Goal: Book appointment/travel/reservation

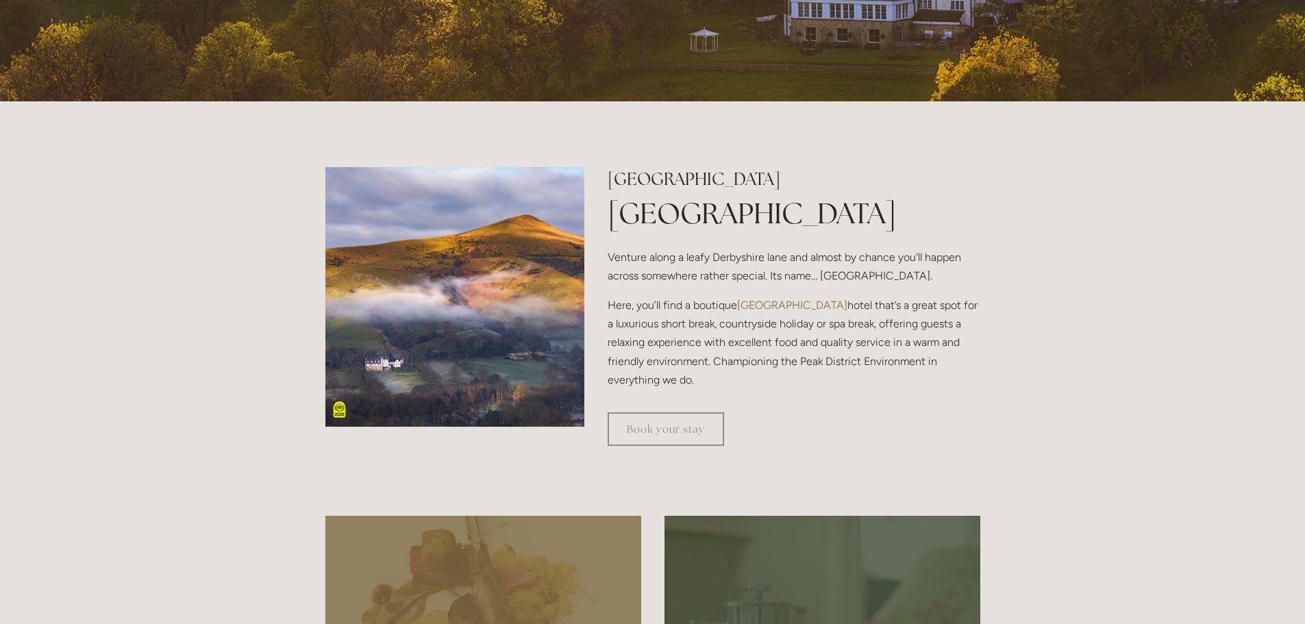
scroll to position [548, 0]
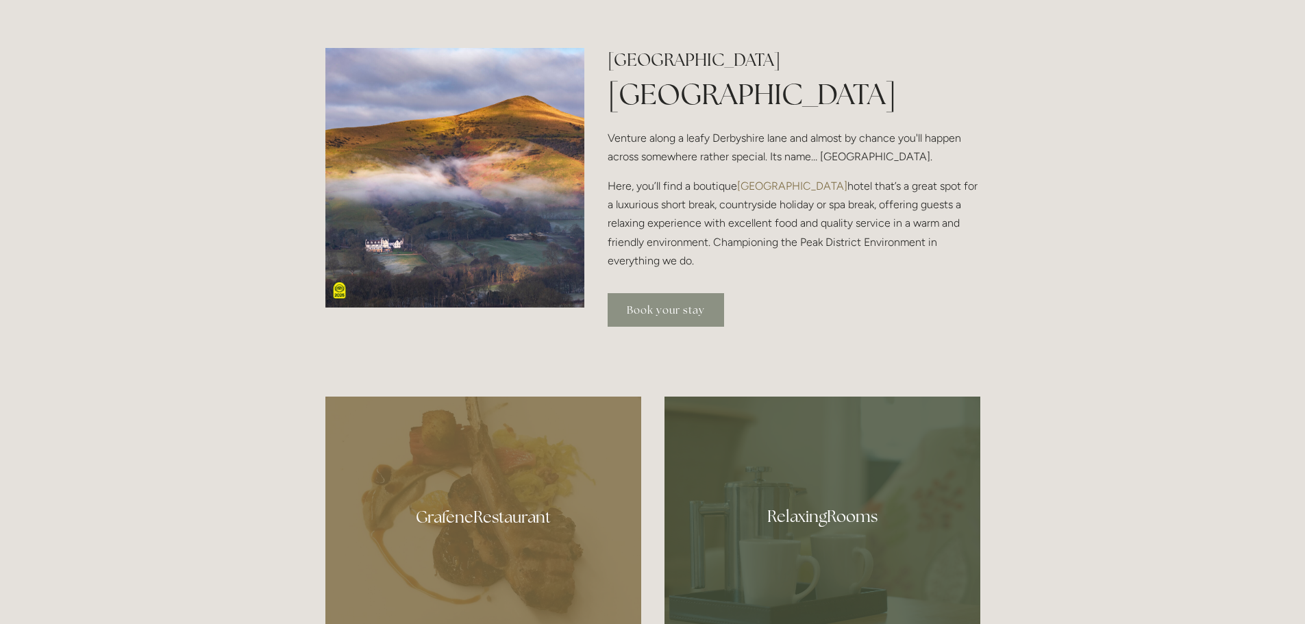
click at [632, 314] on link "Book your stay" at bounding box center [666, 310] width 116 height 34
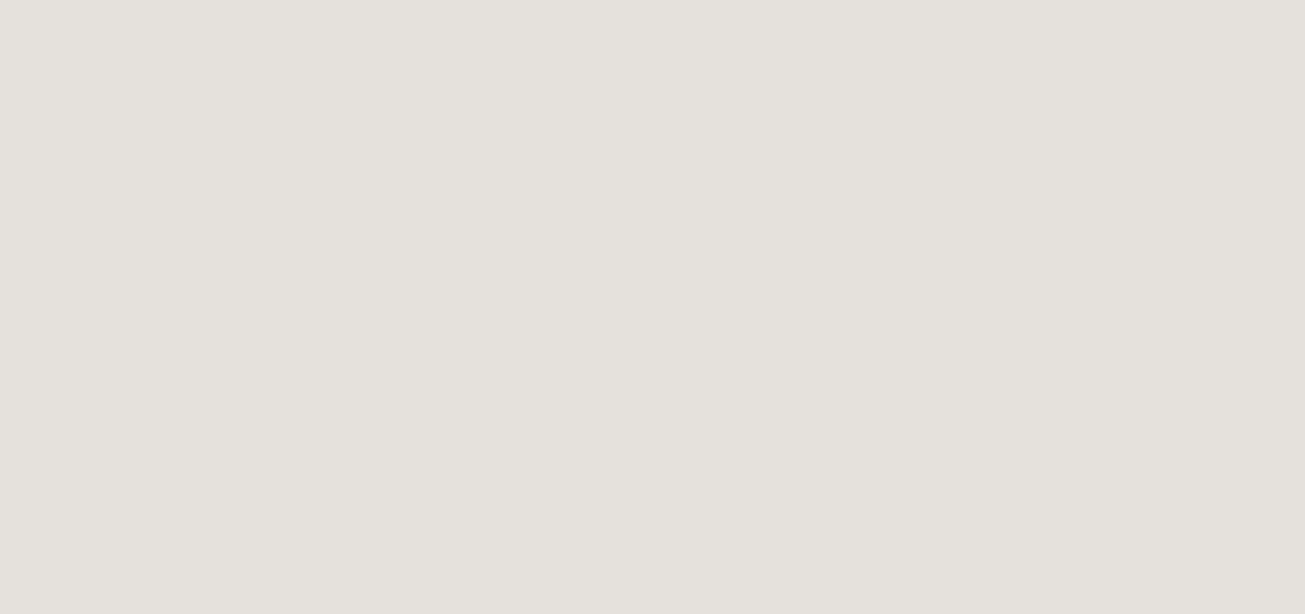
scroll to position [6, 0]
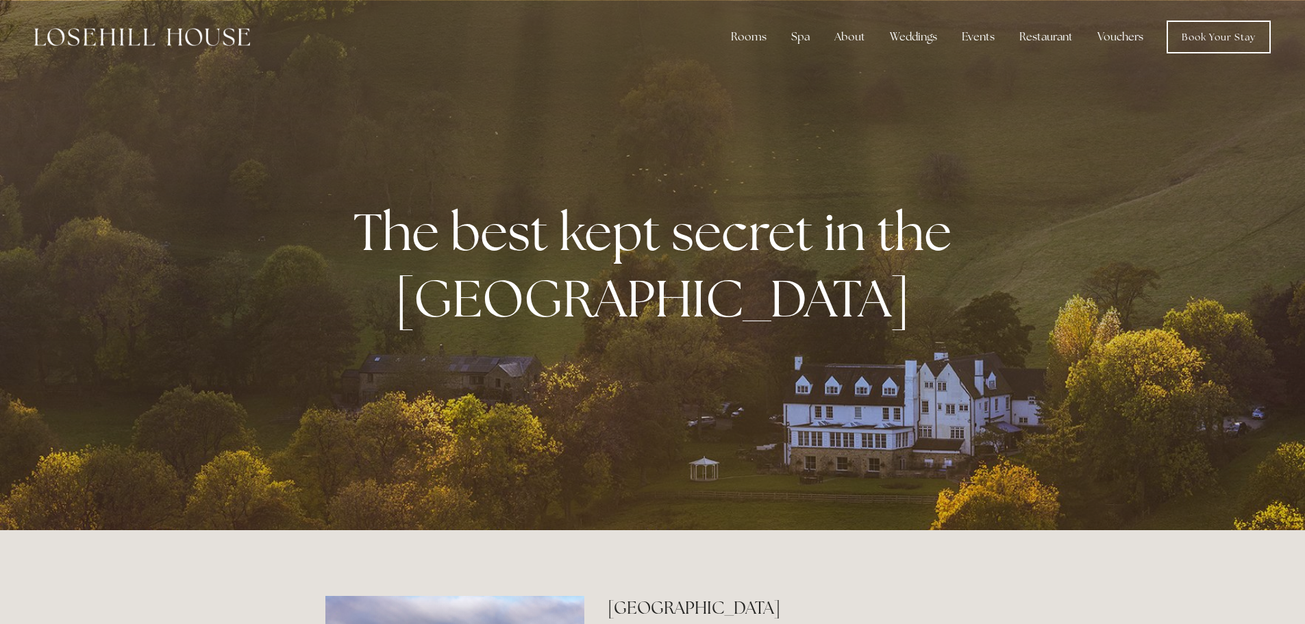
scroll to position [548, 0]
